Goal: Find specific page/section: Find specific page/section

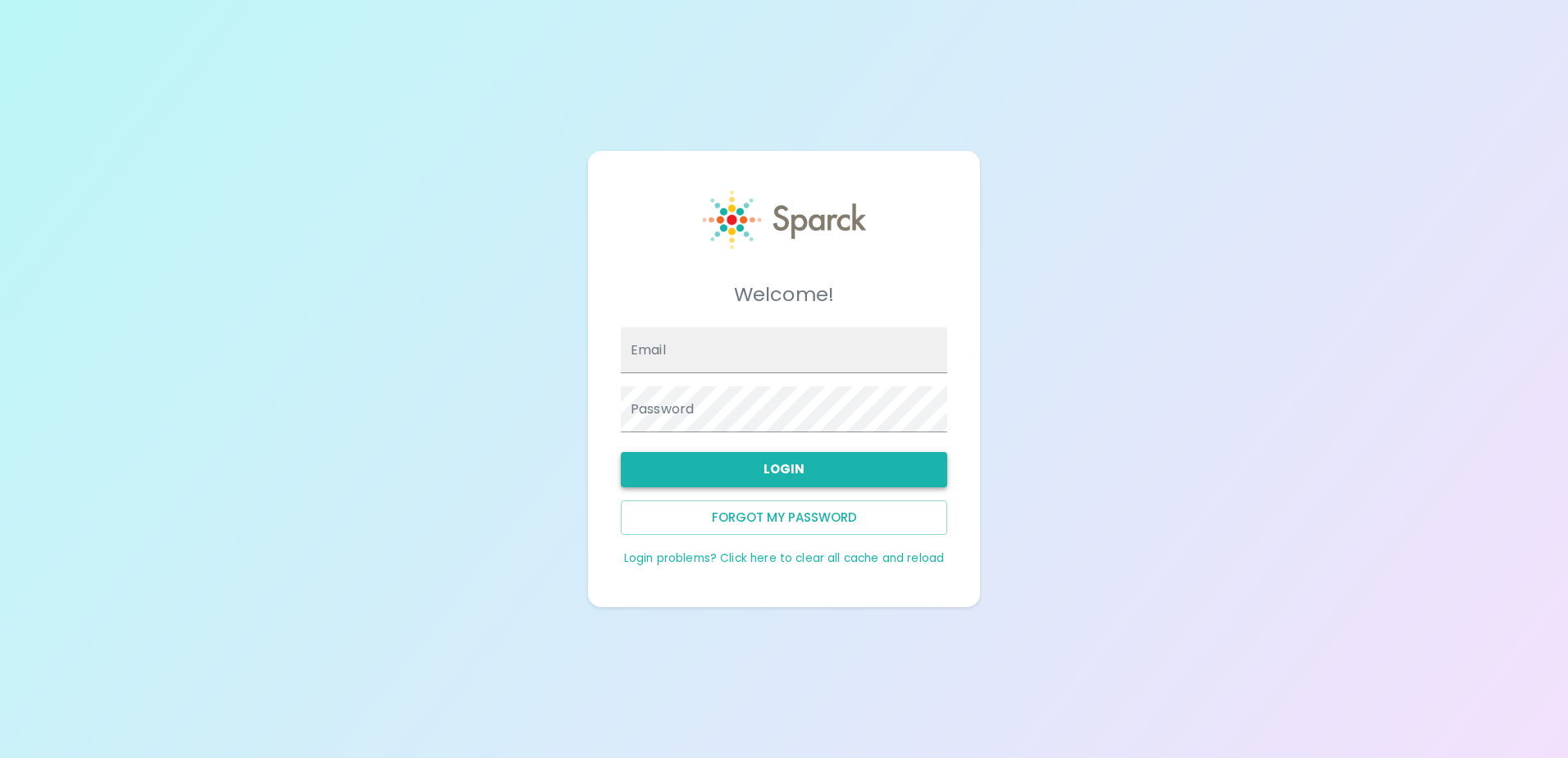
type input "[EMAIL_ADDRESS][DOMAIN_NAME]"
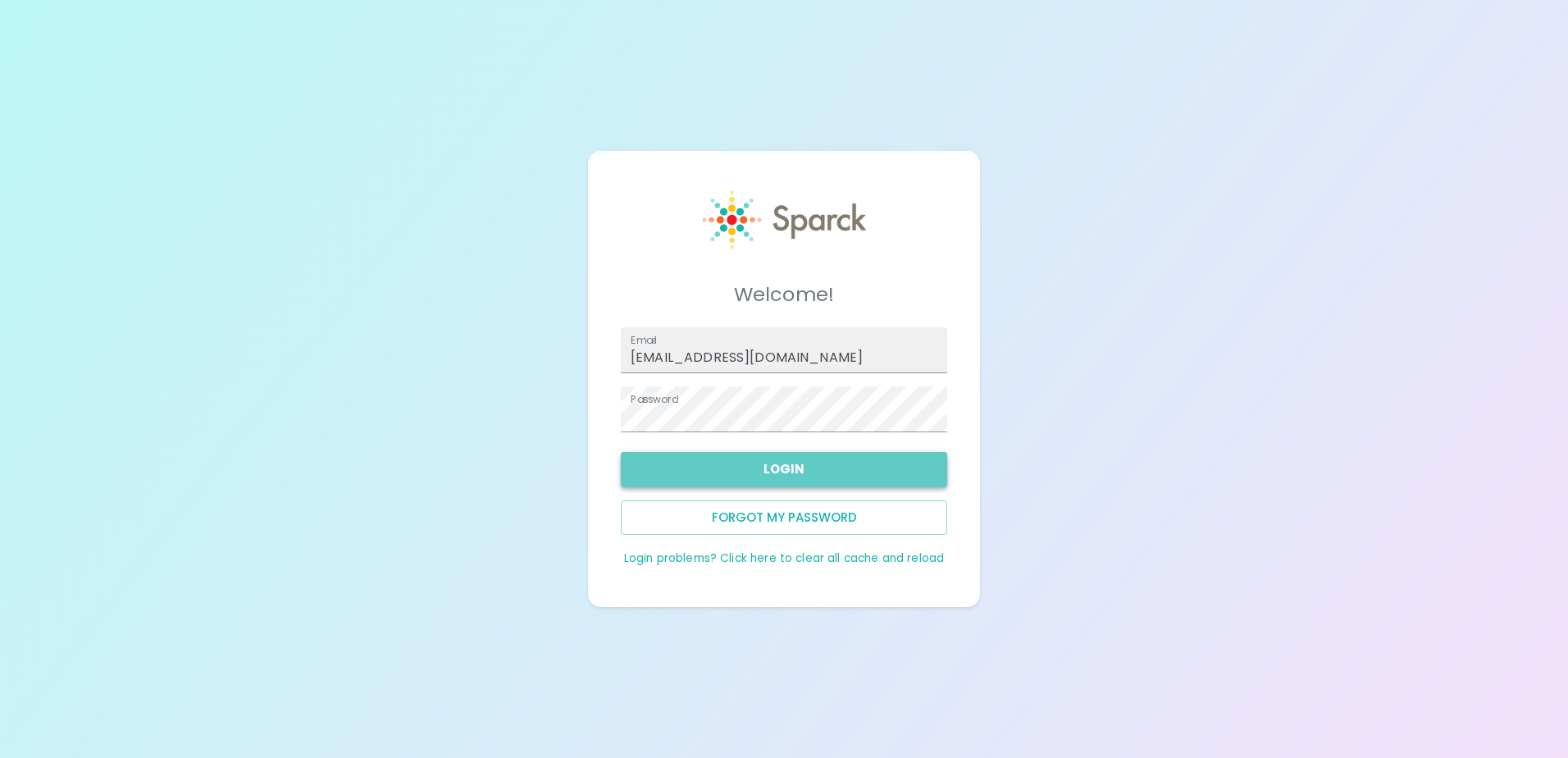
click at [786, 467] on button "Login" at bounding box center [784, 469] width 327 height 35
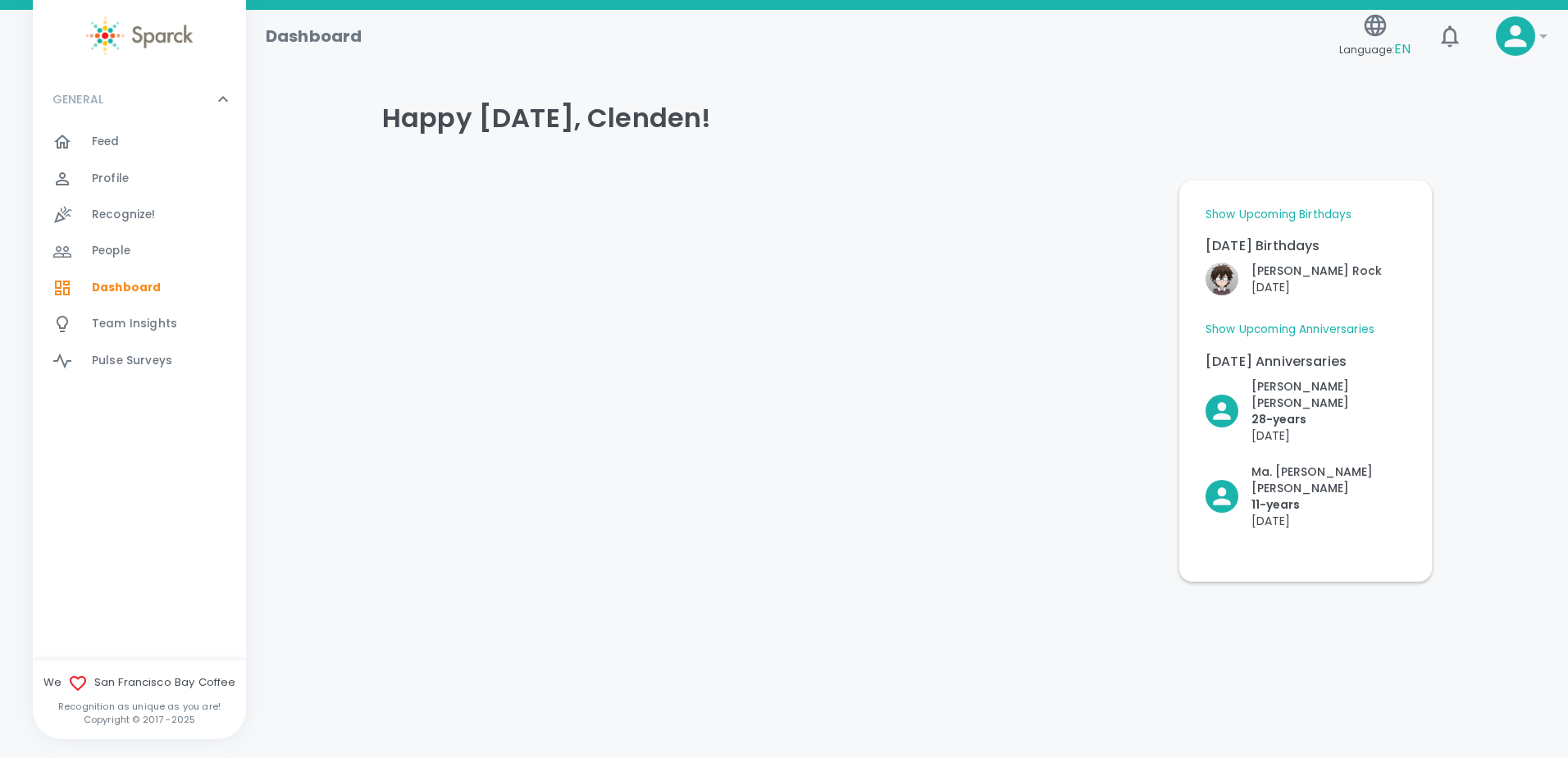
click at [1298, 208] on link "Show Upcoming Birthdays" at bounding box center [1279, 214] width 146 height 16
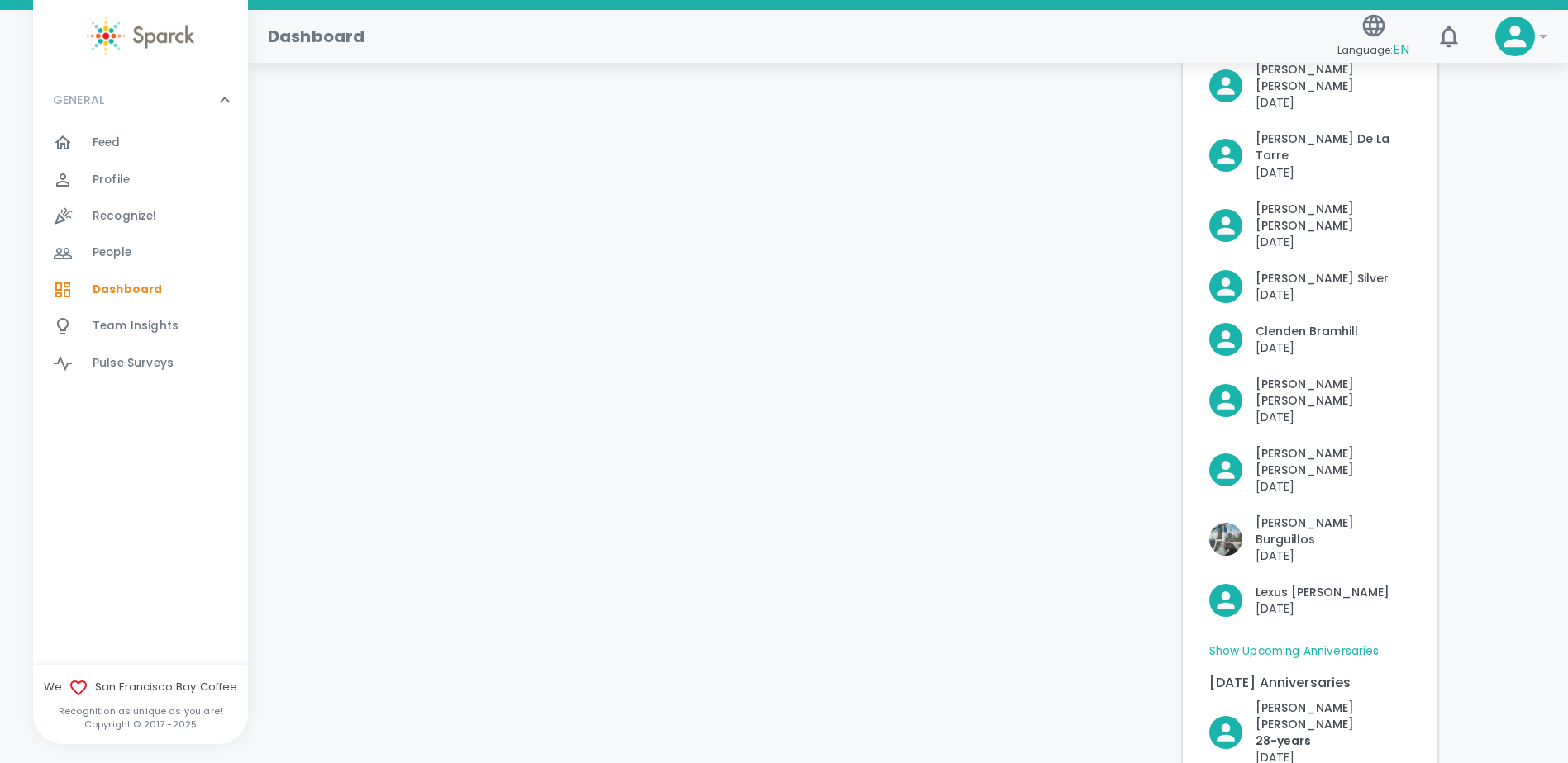
scroll to position [371, 0]
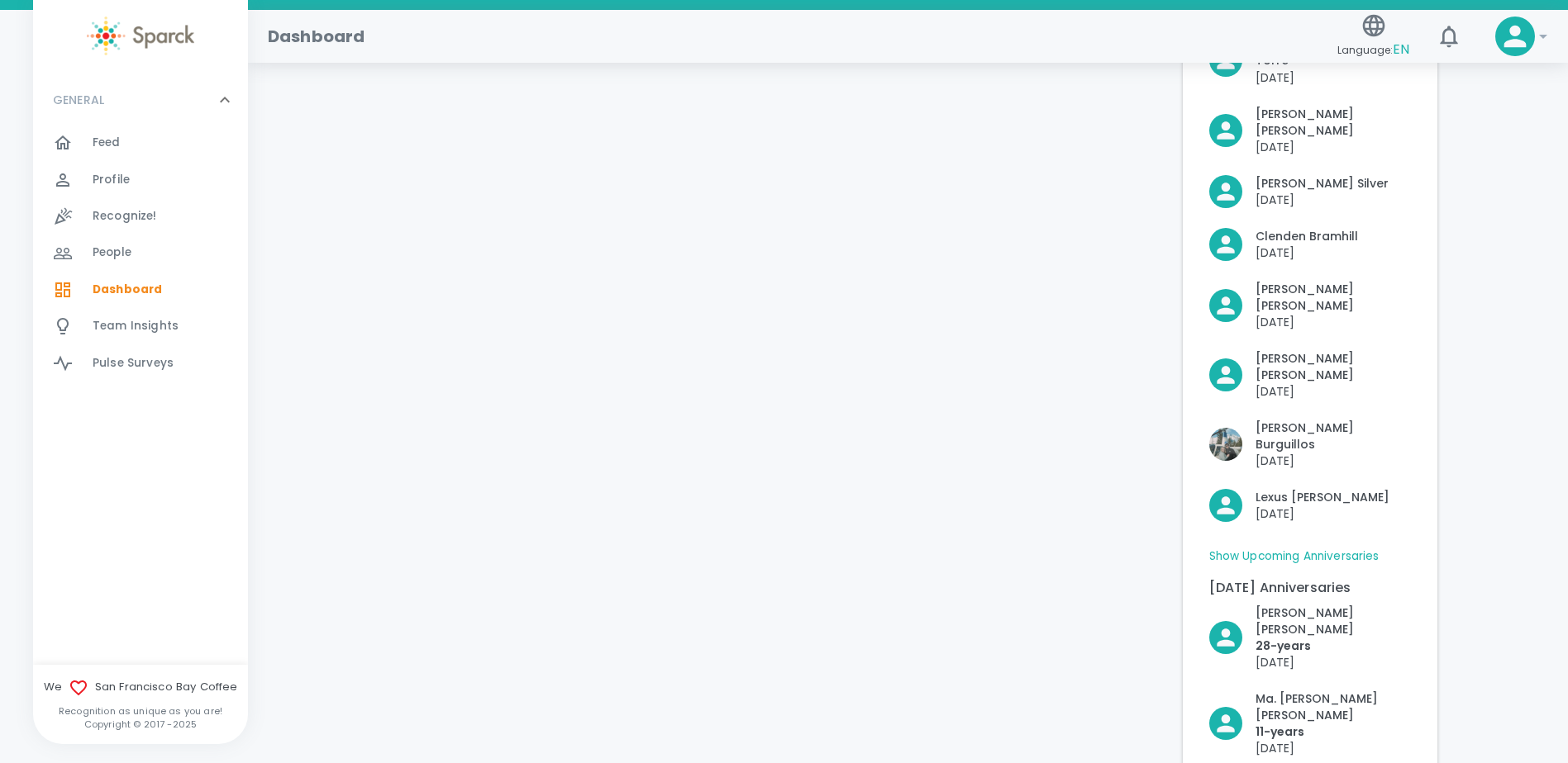
click at [1332, 548] on link "Show Upcoming Anniversaries" at bounding box center [1294, 556] width 171 height 16
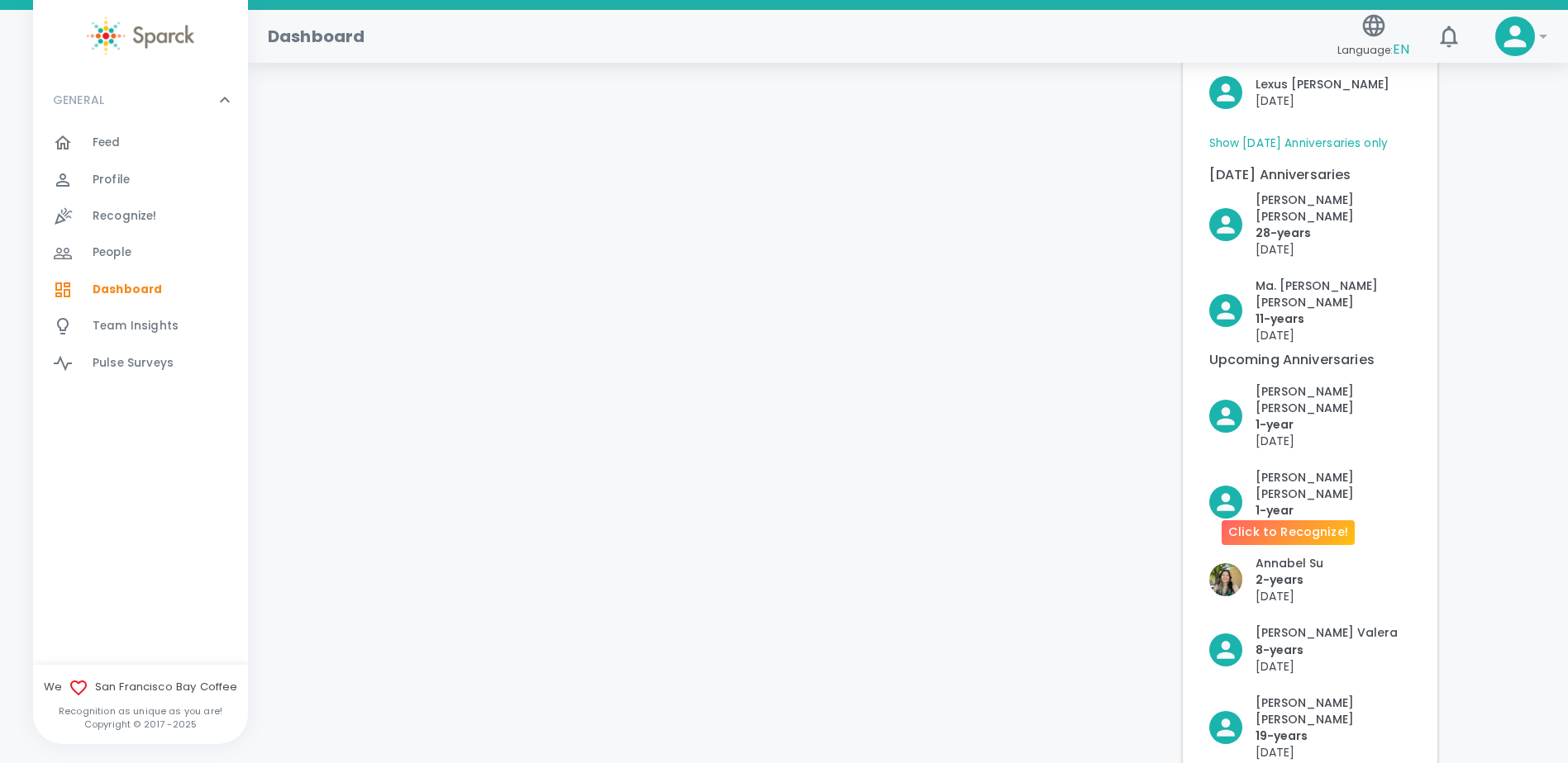
scroll to position [1016, 0]
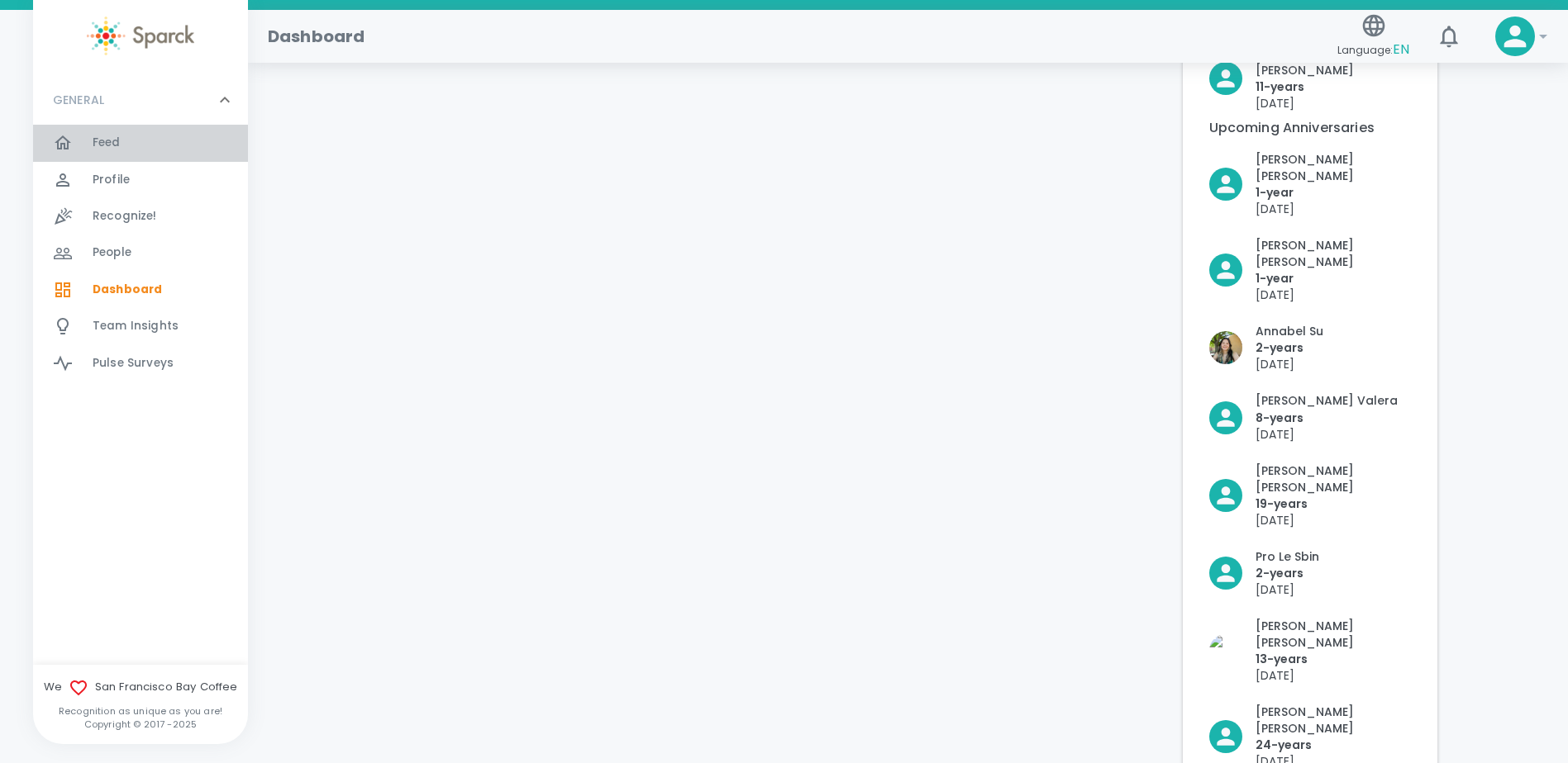
click at [132, 145] on div "Feed 0" at bounding box center [170, 142] width 155 height 23
